Goal: Transaction & Acquisition: Purchase product/service

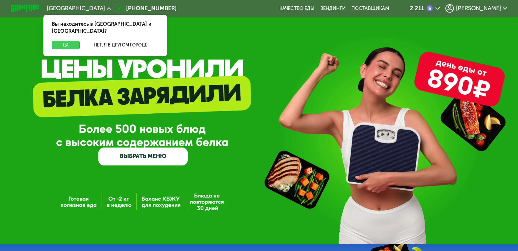
click at [65, 41] on button "Да" at bounding box center [66, 45] width 28 height 9
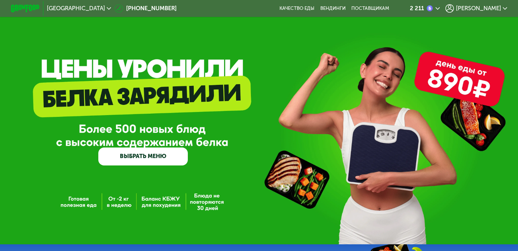
click at [159, 152] on link "ВЫБРАТЬ МЕНЮ" at bounding box center [143, 157] width 90 height 18
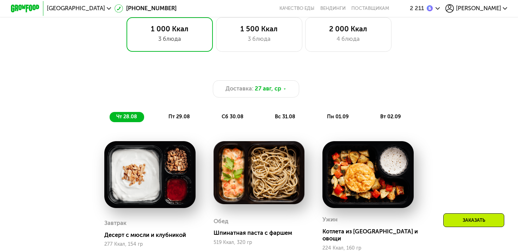
scroll to position [438, 0]
click at [372, 38] on div "4 блюда" at bounding box center [348, 39] width 71 height 9
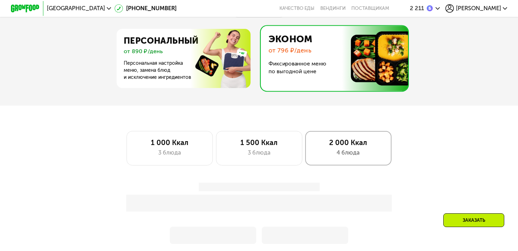
scroll to position [310, 0]
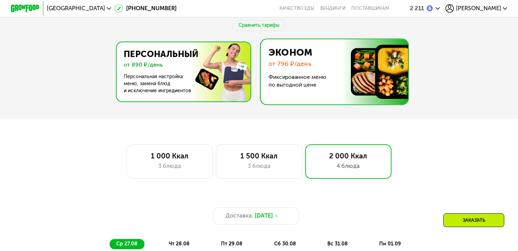
click at [152, 69] on img at bounding box center [182, 71] width 137 height 59
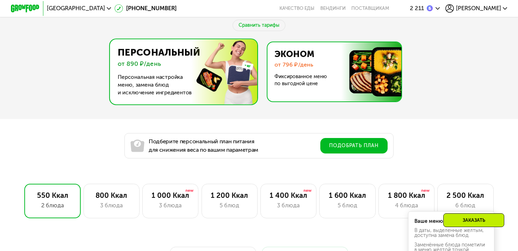
click at [296, 77] on img at bounding box center [333, 71] width 137 height 59
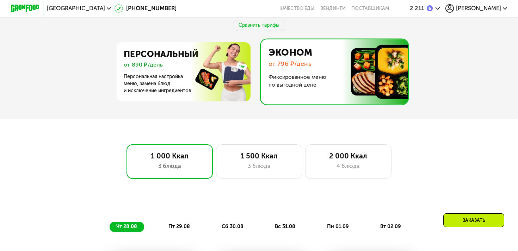
scroll to position [474, 0]
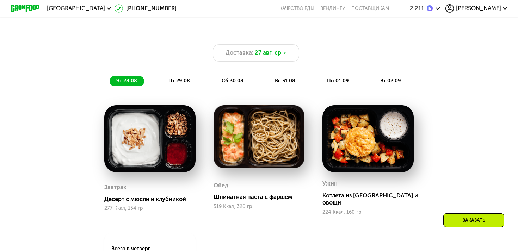
click at [490, 11] on span "[PERSON_NAME]" at bounding box center [478, 9] width 45 height 6
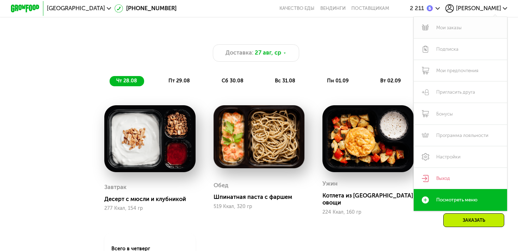
click at [453, 29] on link "Мои заказы" at bounding box center [460, 28] width 93 height 22
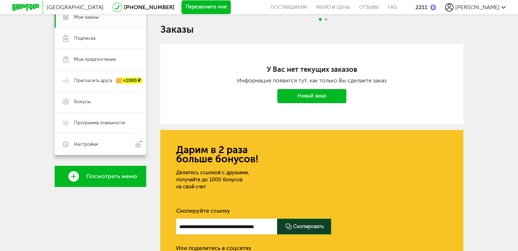
scroll to position [78, 0]
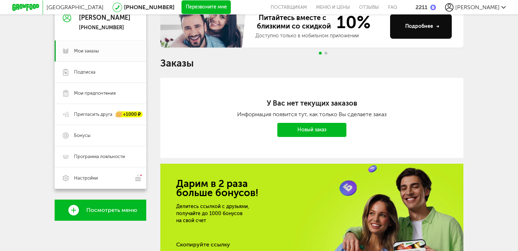
click at [302, 128] on link "Новый заказ" at bounding box center [312, 130] width 69 height 14
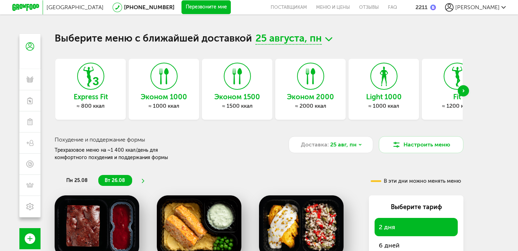
click at [466, 94] on div "Next slide" at bounding box center [463, 90] width 11 height 11
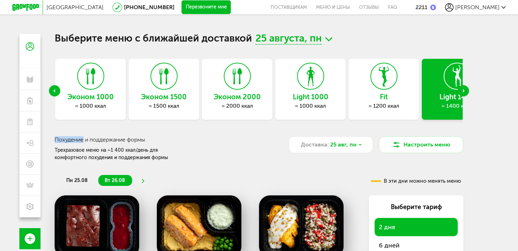
click at [466, 94] on div "Next slide" at bounding box center [463, 90] width 11 height 11
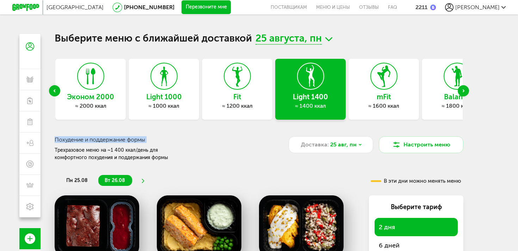
click at [466, 94] on div "Next slide" at bounding box center [463, 90] width 11 height 11
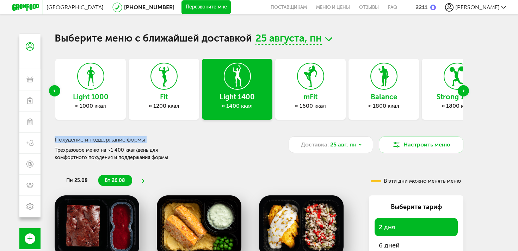
click at [466, 94] on div "Next slide" at bounding box center [463, 90] width 11 height 11
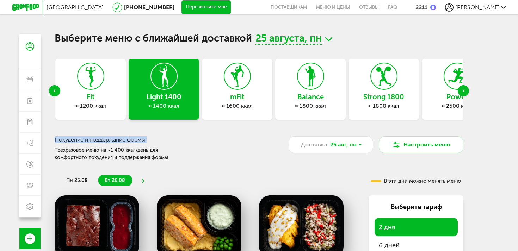
click at [466, 94] on div "Next slide" at bounding box center [463, 90] width 11 height 11
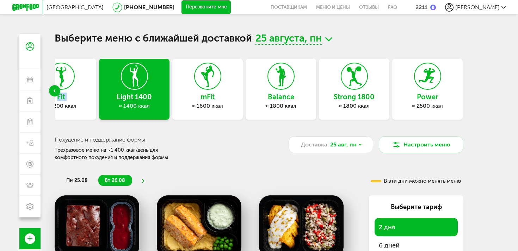
click at [466, 94] on div "Выберите меню с ближайшей доставкой 25 августа, пн Express Fit ≈ 800 ккал Эконо…" at bounding box center [259, 159] width 423 height 251
click at [441, 86] on div at bounding box center [427, 76] width 27 height 27
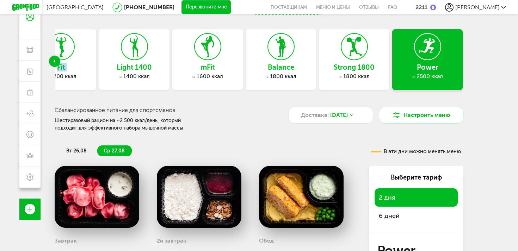
scroll to position [60, 0]
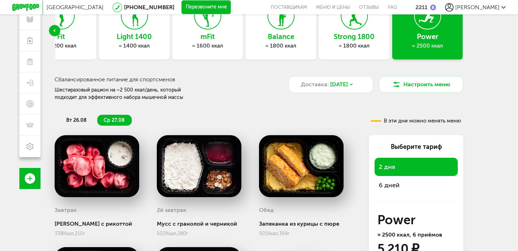
click at [391, 187] on span "6 дней" at bounding box center [389, 186] width 21 height 8
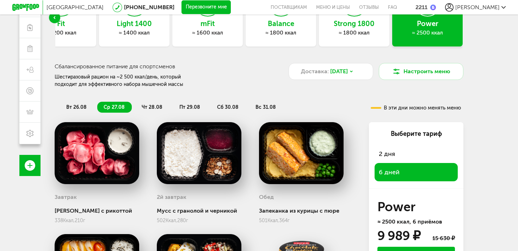
scroll to position [66, 0]
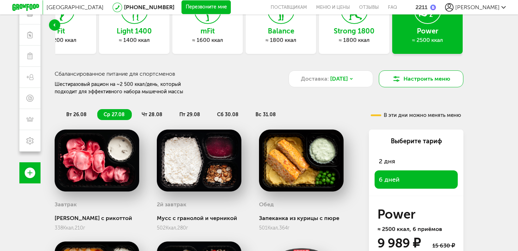
click at [399, 84] on button "Настроить меню" at bounding box center [421, 79] width 85 height 17
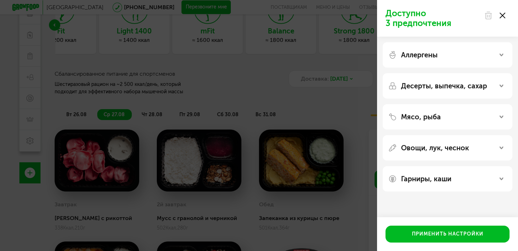
scroll to position [62, 0]
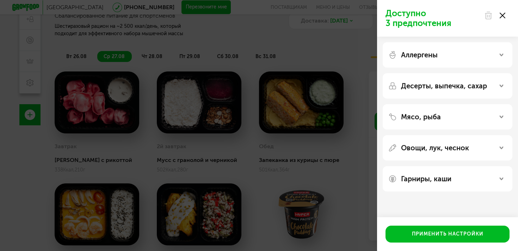
click at [355, 91] on div "Доступно 3 предпочтения Аллергены Десерты, выпечка, сахар Мясо, рыба Овощи, лук…" at bounding box center [259, 125] width 518 height 251
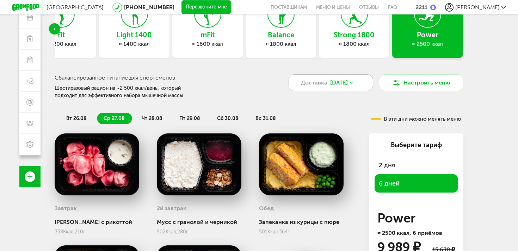
click at [354, 81] on icon at bounding box center [352, 83] width 4 height 4
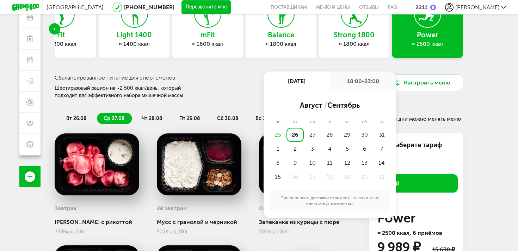
click at [222, 89] on div "Сбалансированное питание для спортсменов Шестиразовый рацион на ~2 500 ккал/ден…" at bounding box center [172, 86] width 234 height 25
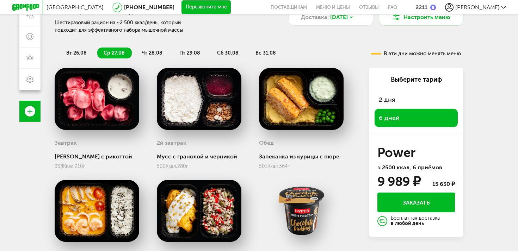
scroll to position [0, 0]
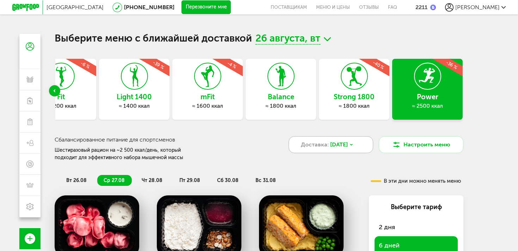
click at [344, 142] on span "[DATE]" at bounding box center [339, 145] width 18 height 8
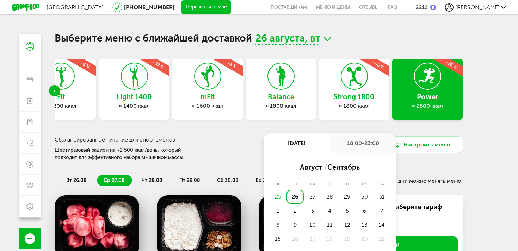
click at [352, 145] on div "18:00-23:00" at bounding box center [363, 144] width 66 height 20
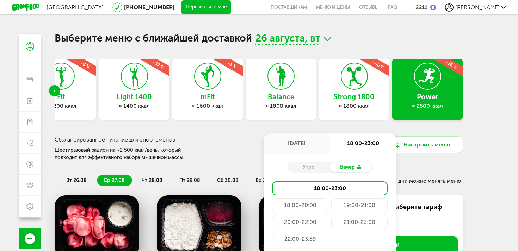
click at [311, 167] on div "Утро" at bounding box center [309, 168] width 42 height 10
click at [308, 143] on div "[DATE]" at bounding box center [297, 144] width 66 height 20
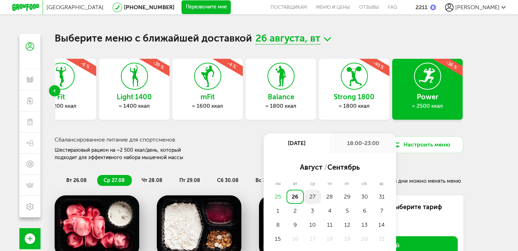
click at [312, 202] on div "27" at bounding box center [312, 197] width 17 height 14
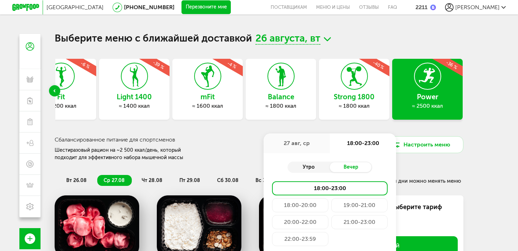
click at [316, 169] on div "Утро" at bounding box center [309, 168] width 42 height 10
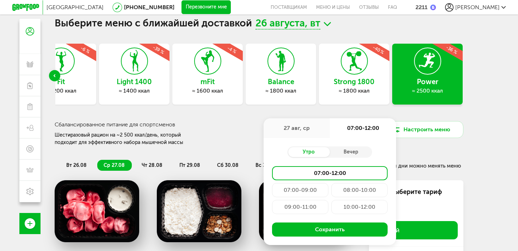
scroll to position [17, 0]
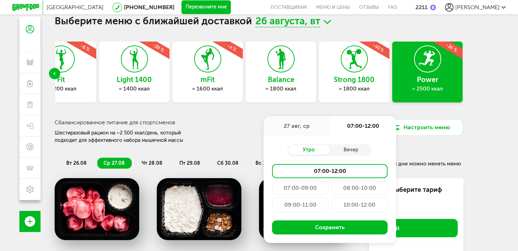
click at [300, 208] on div "09:00-11:00" at bounding box center [300, 205] width 56 height 14
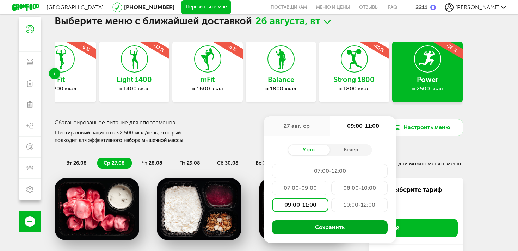
click at [309, 226] on button "Сохранить" at bounding box center [330, 228] width 116 height 14
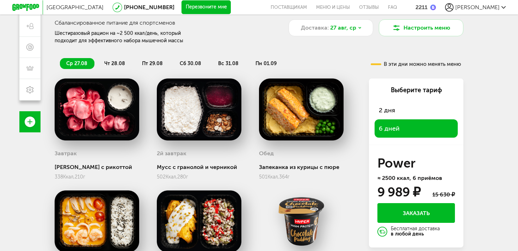
scroll to position [206, 0]
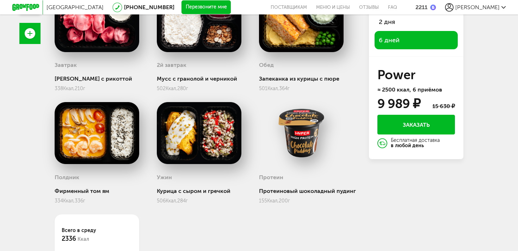
click at [429, 123] on button "Заказать" at bounding box center [417, 125] width 78 height 20
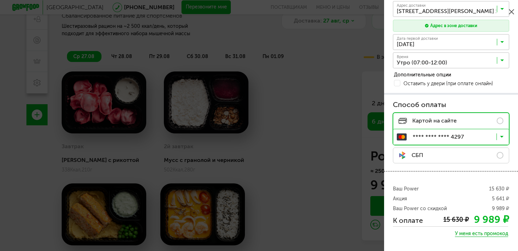
scroll to position [161, 0]
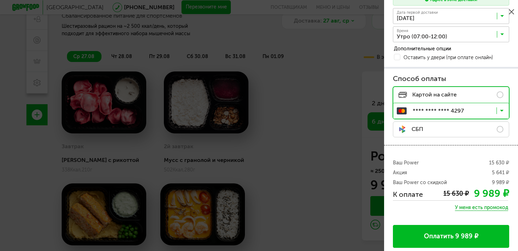
click at [473, 205] on span "У меня есть промокод" at bounding box center [481, 208] width 53 height 6
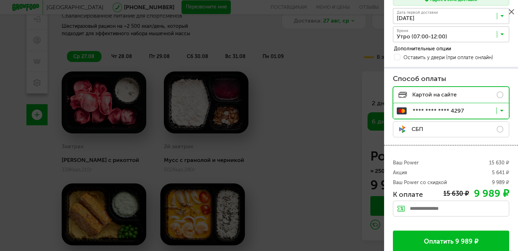
click at [491, 130] on label "СБП" at bounding box center [451, 130] width 116 height 16
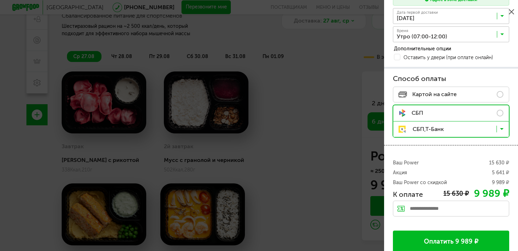
click at [432, 206] on input "text" at bounding box center [451, 209] width 116 height 16
type input "*"
type input "**********"
click at [492, 207] on div "Применить" at bounding box center [491, 208] width 36 height 14
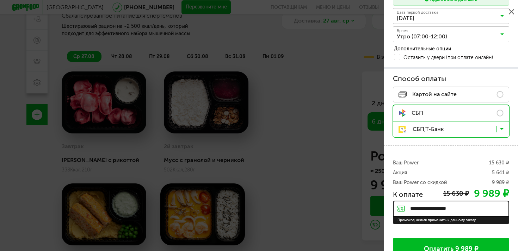
click at [492, 207] on input "**********" at bounding box center [451, 209] width 116 height 16
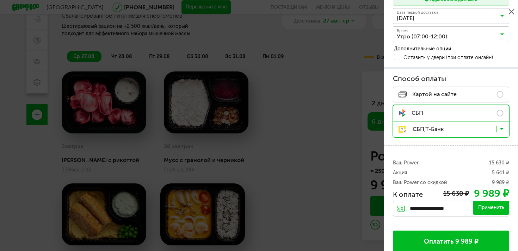
type input "**********"
click at [491, 205] on div "Применить" at bounding box center [491, 208] width 36 height 14
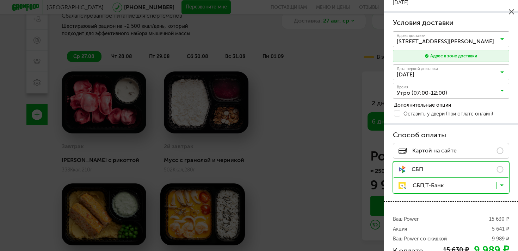
scroll to position [0, 0]
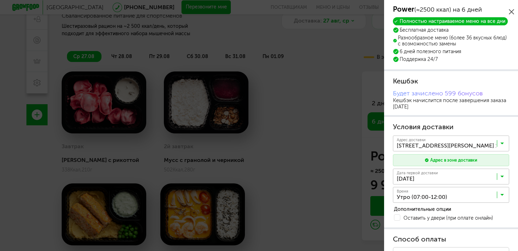
click at [249, 23] on body "Санкт-Петербург 8 (800) 555-21-78 Перезвоните мне поставщикам Меню и цены Отзыв…" at bounding box center [259, 95] width 518 height 314
click at [251, 63] on body "Санкт-Петербург 8 (800) 555-21-78 Перезвоните мне поставщикам Меню и цены Отзыв…" at bounding box center [259, 95] width 518 height 314
click at [513, 10] on icon at bounding box center [511, 11] width 5 height 5
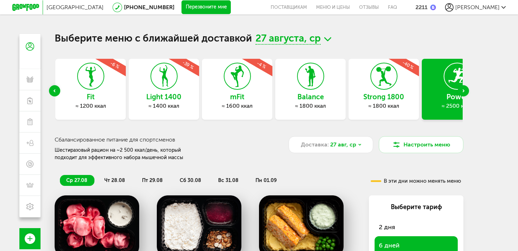
click at [483, 11] on div "[PERSON_NAME]" at bounding box center [475, 7] width 61 height 8
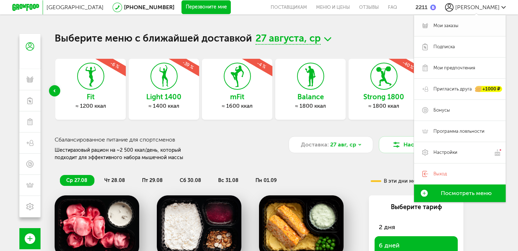
click at [464, 27] on span "Мои заказы" at bounding box center [466, 26] width 64 height 6
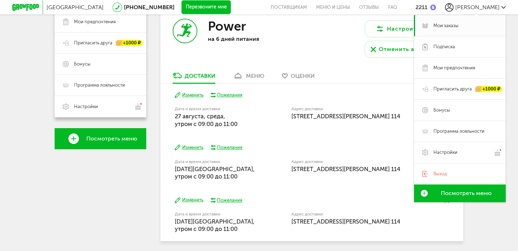
scroll to position [150, 0]
click at [250, 74] on div "меню" at bounding box center [255, 75] width 18 height 7
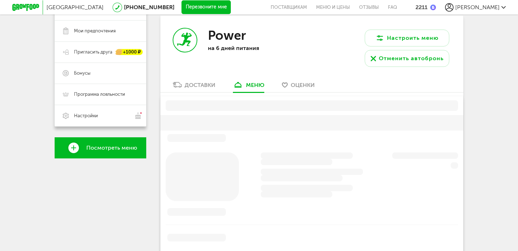
scroll to position [138, 0]
